Goal: Find specific page/section: Find specific page/section

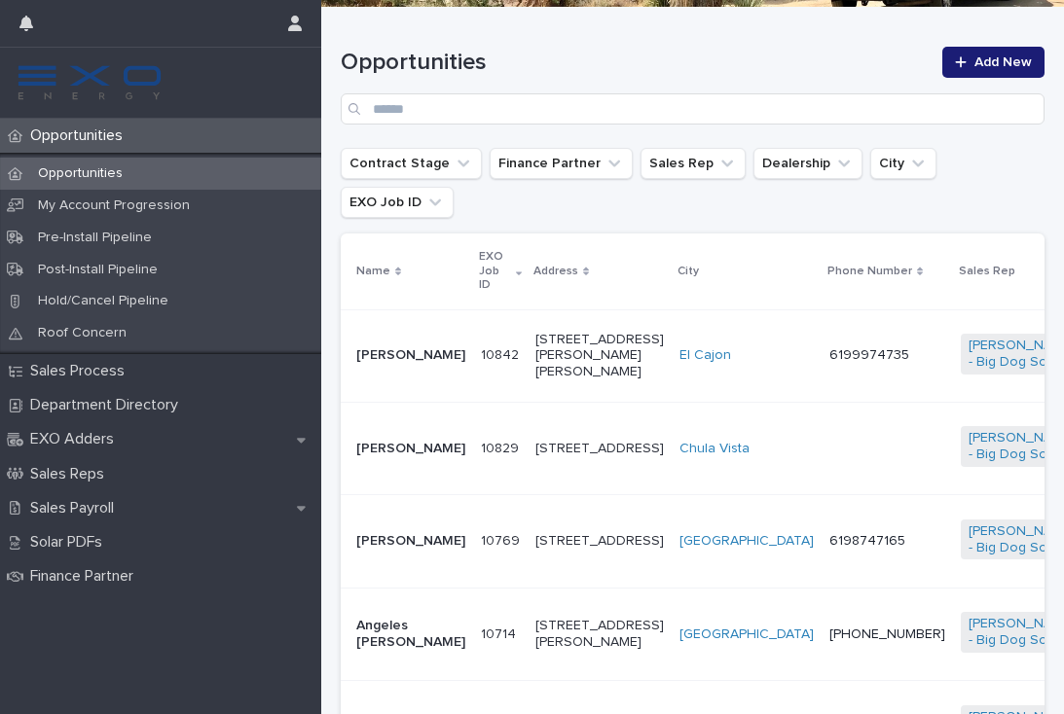
scroll to position [300, 0]
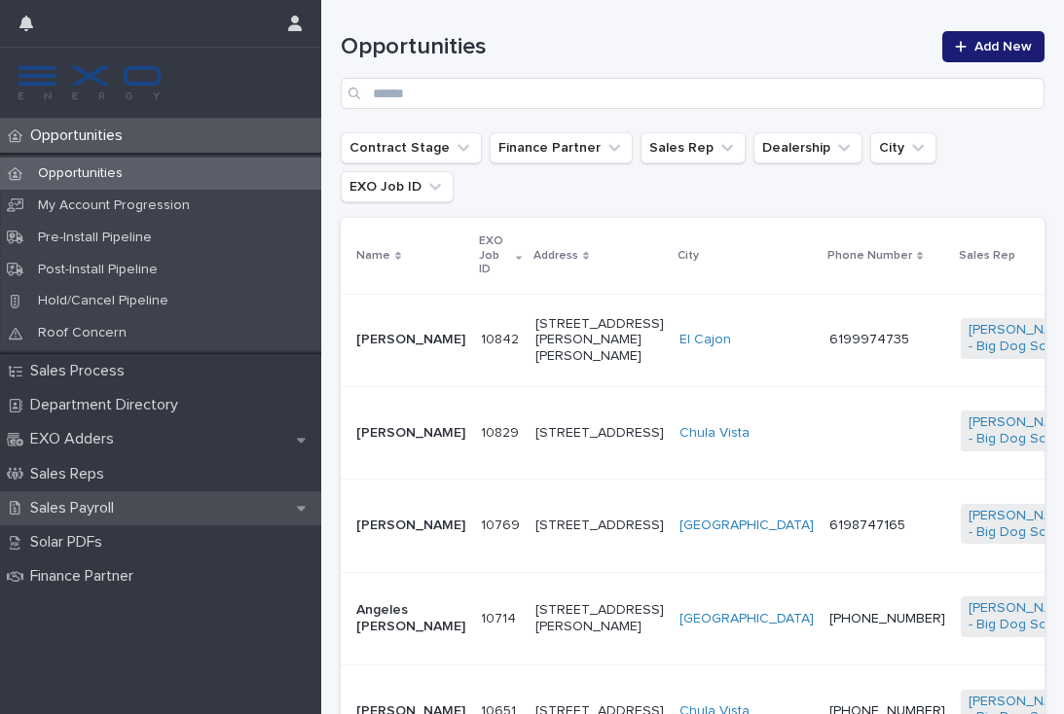
click at [101, 499] on p "Sales Payroll" at bounding box center [75, 508] width 107 height 18
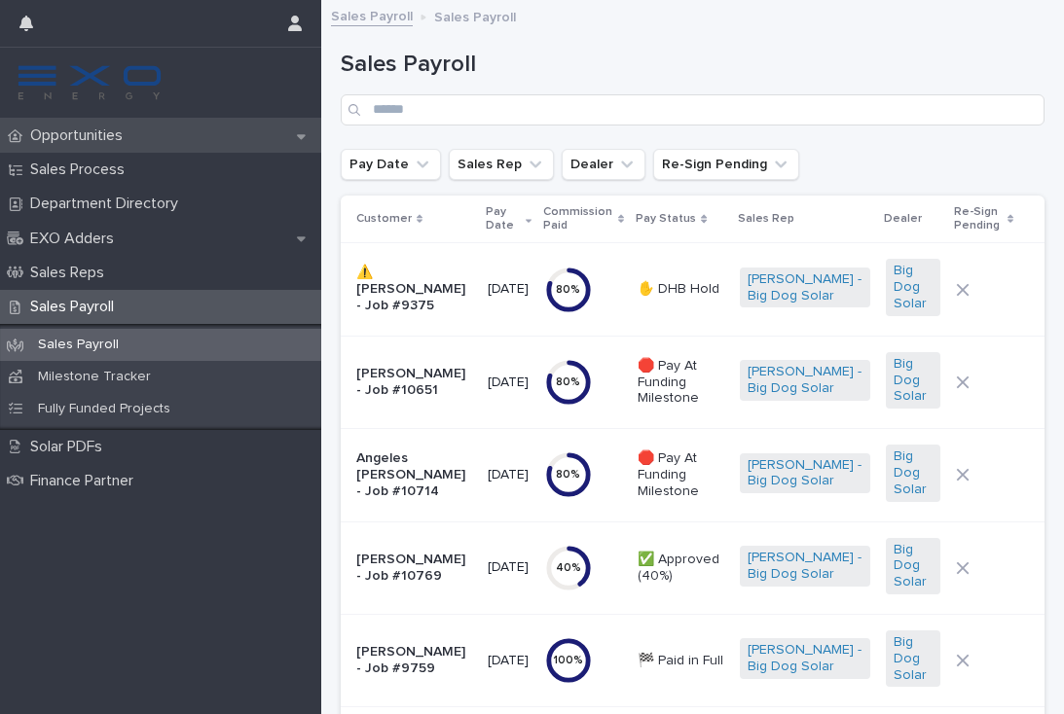
click at [107, 142] on p "Opportunities" at bounding box center [80, 136] width 116 height 18
